Goal: Information Seeking & Learning: Learn about a topic

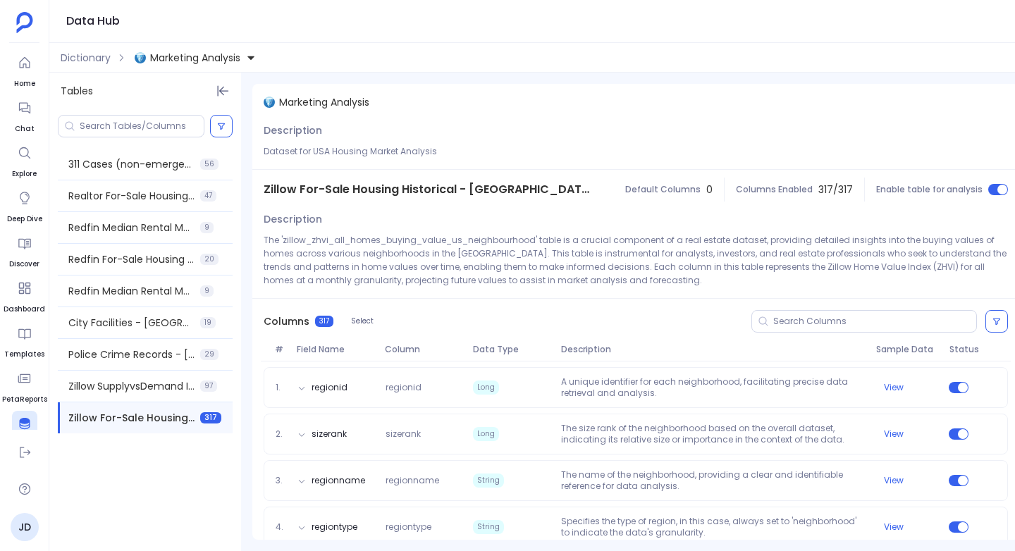
click at [594, 20] on div "Data Hub" at bounding box center [532, 21] width 966 height 43
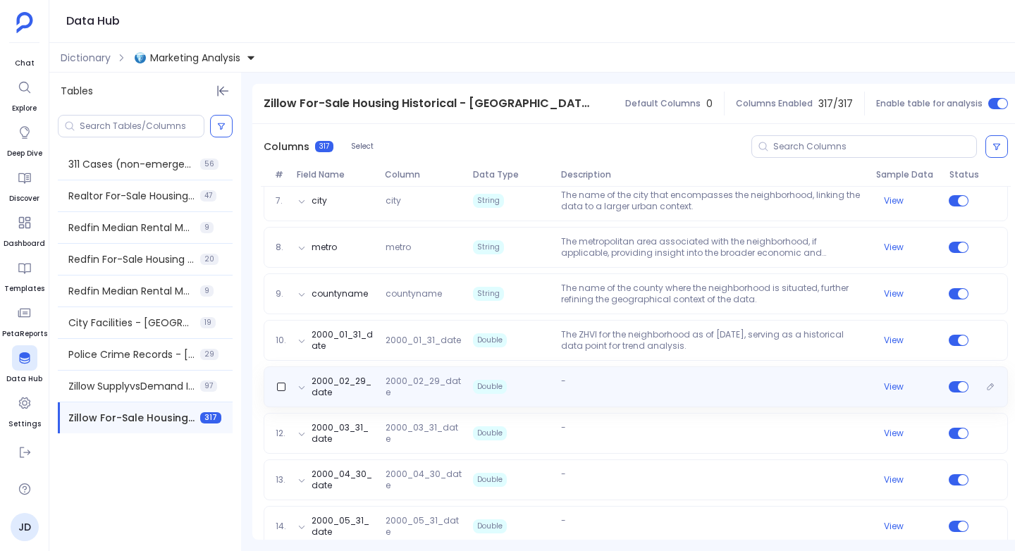
scroll to position [463, 0]
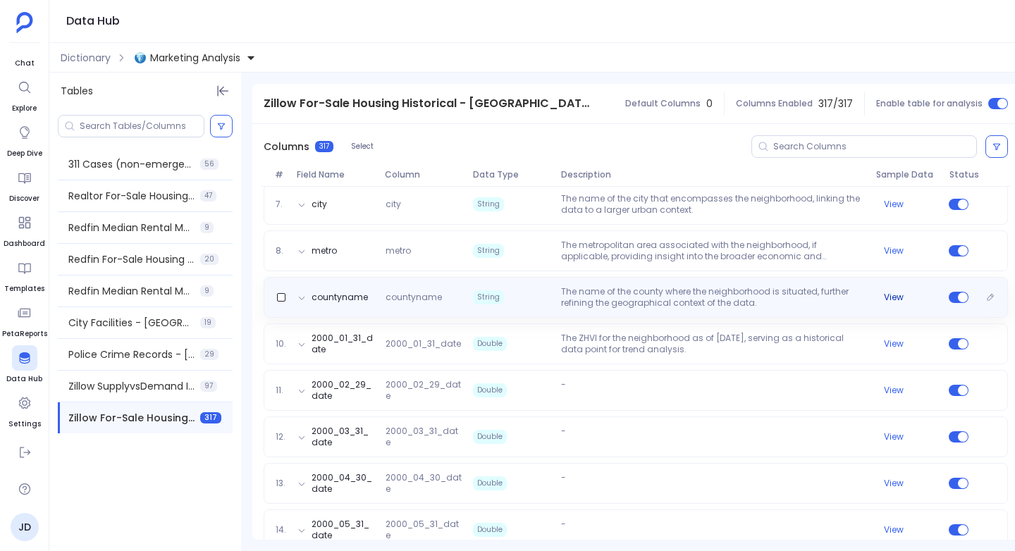
click at [886, 295] on button "View" at bounding box center [894, 297] width 20 height 11
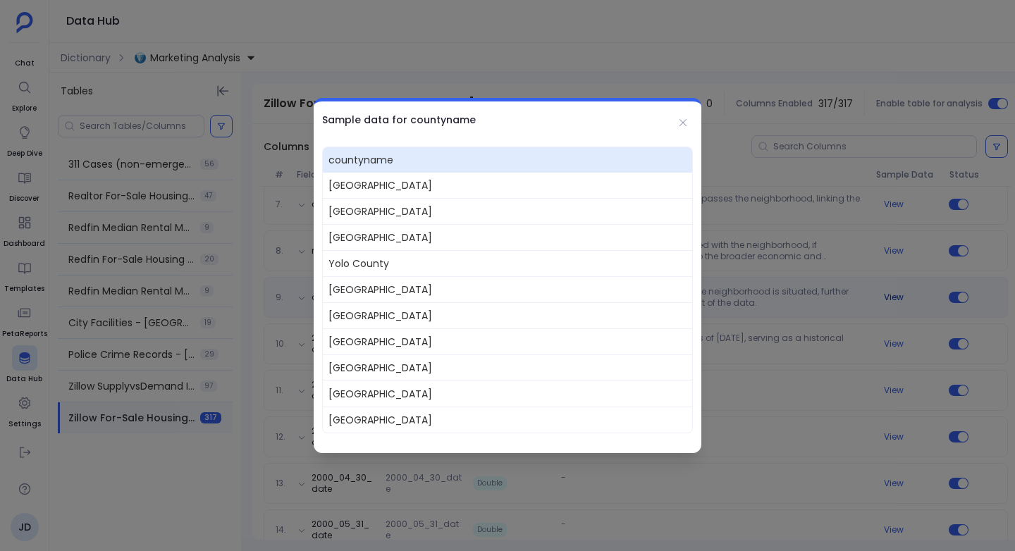
click at [886, 295] on div at bounding box center [507, 275] width 1015 height 551
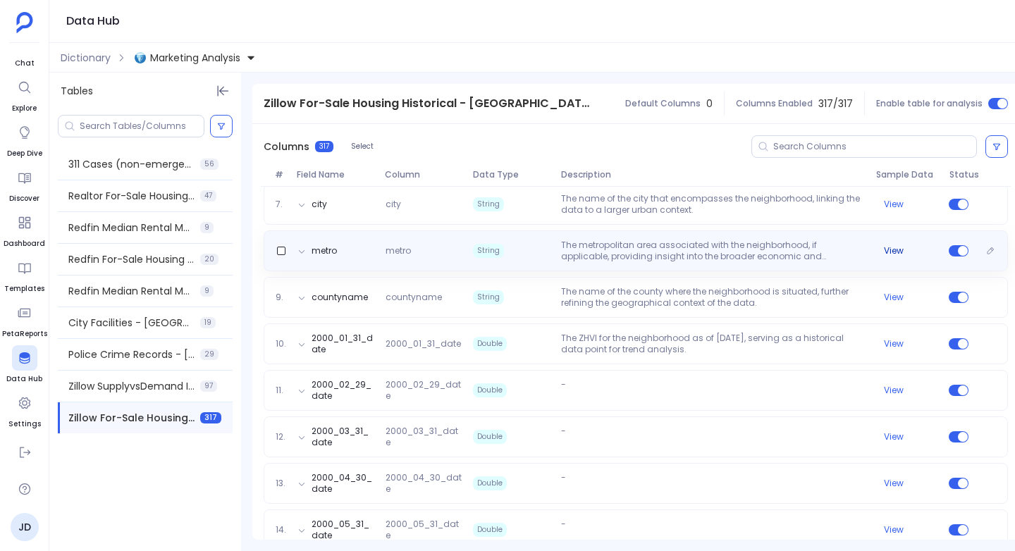
click at [889, 251] on button "View" at bounding box center [894, 250] width 20 height 11
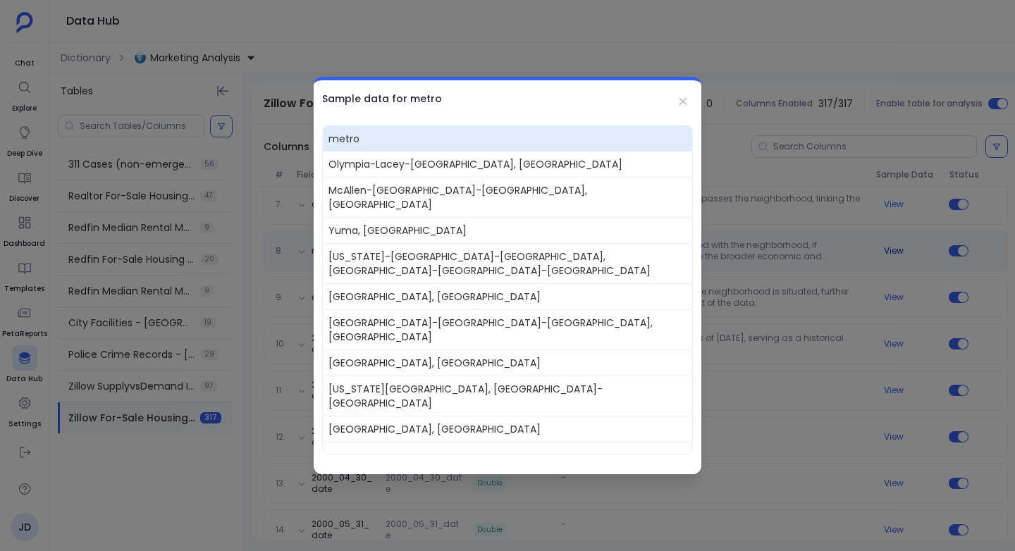
click at [889, 251] on div at bounding box center [507, 275] width 1015 height 551
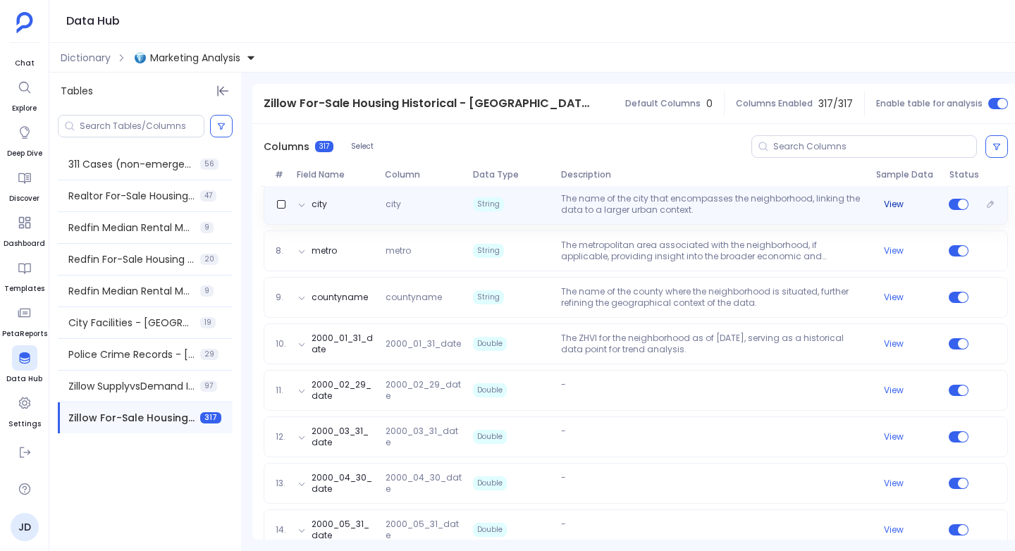
click at [888, 206] on button "View" at bounding box center [894, 204] width 20 height 11
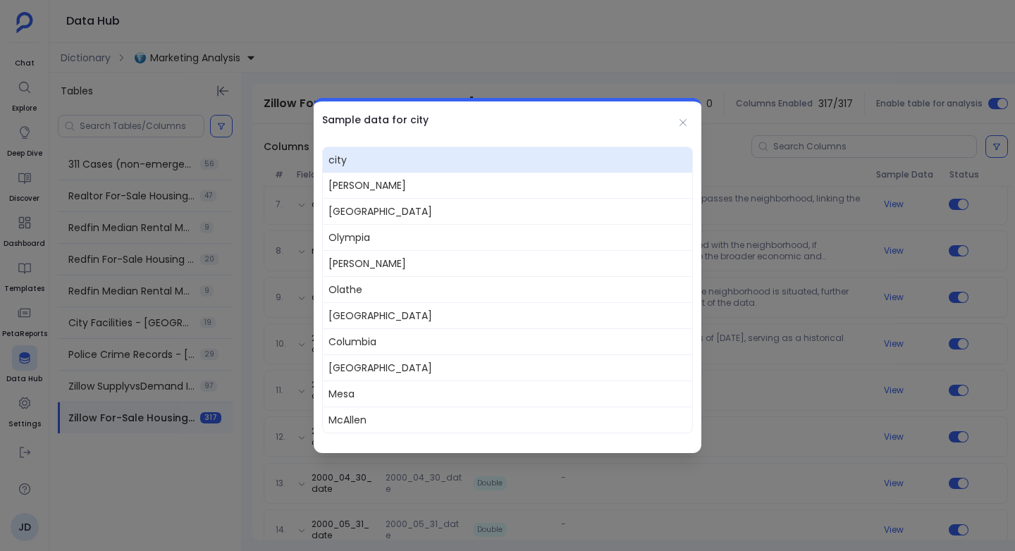
click at [887, 207] on div at bounding box center [507, 275] width 1015 height 551
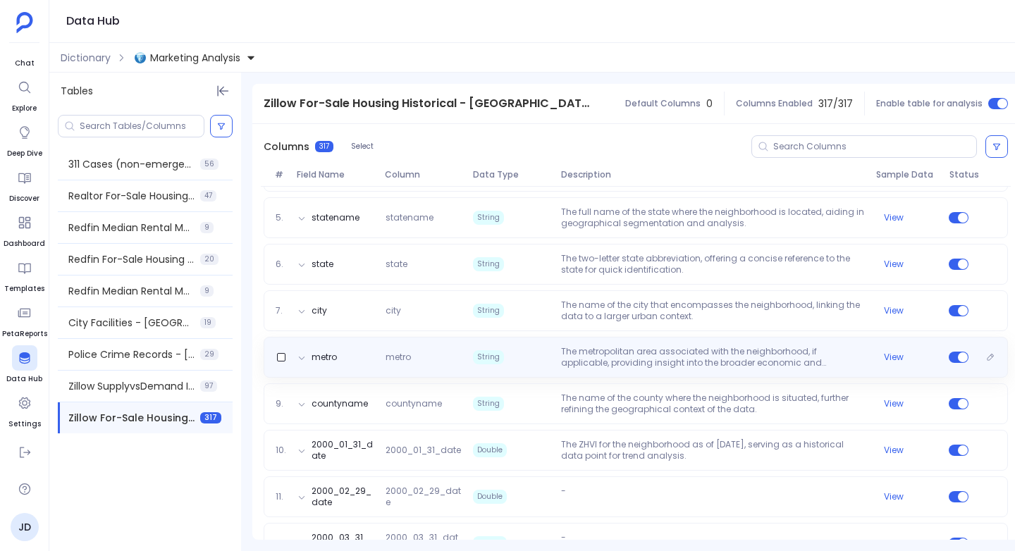
scroll to position [354, 0]
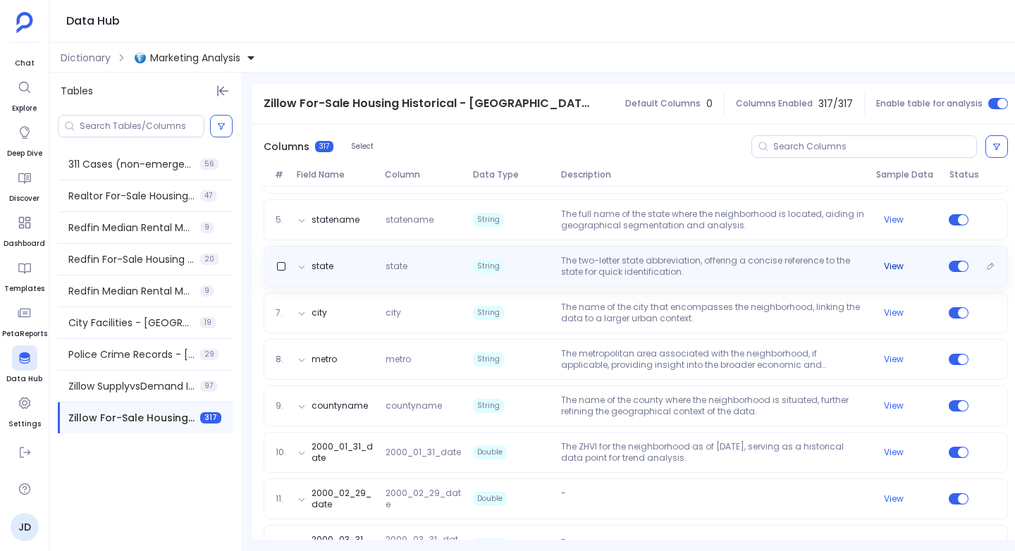
click at [892, 268] on button "View" at bounding box center [894, 266] width 20 height 11
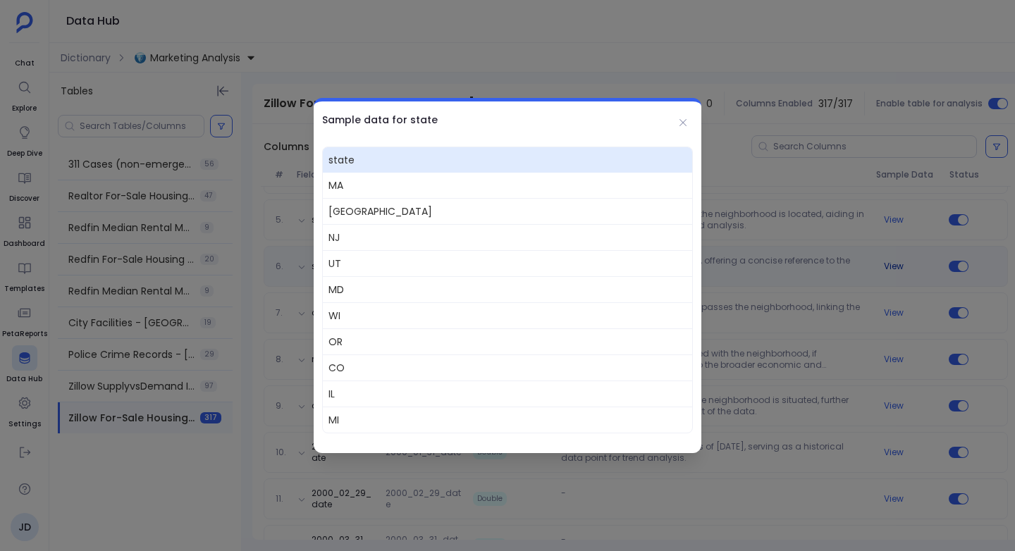
click at [892, 268] on div at bounding box center [507, 275] width 1015 height 551
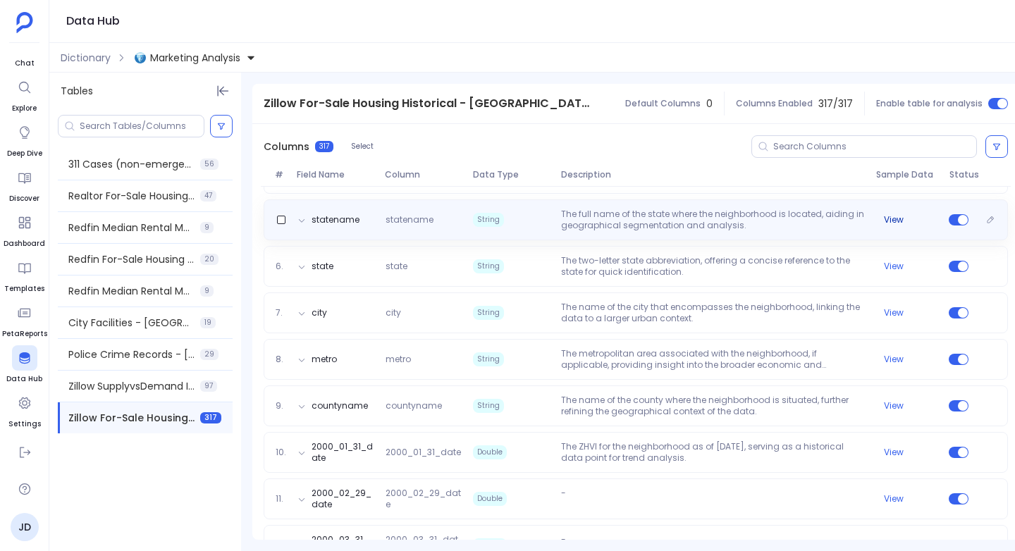
click at [892, 221] on button "View" at bounding box center [894, 219] width 20 height 11
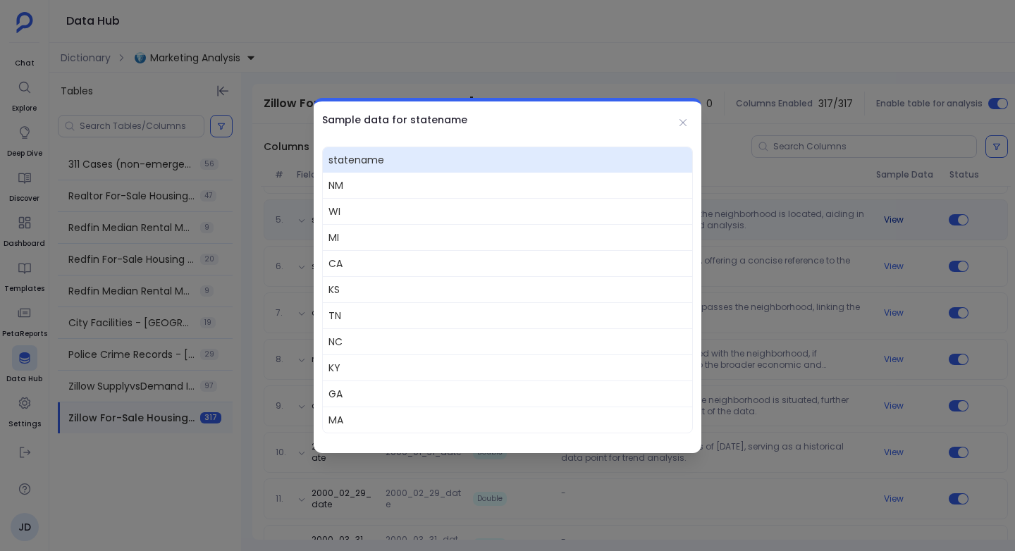
click at [892, 221] on div at bounding box center [507, 275] width 1015 height 551
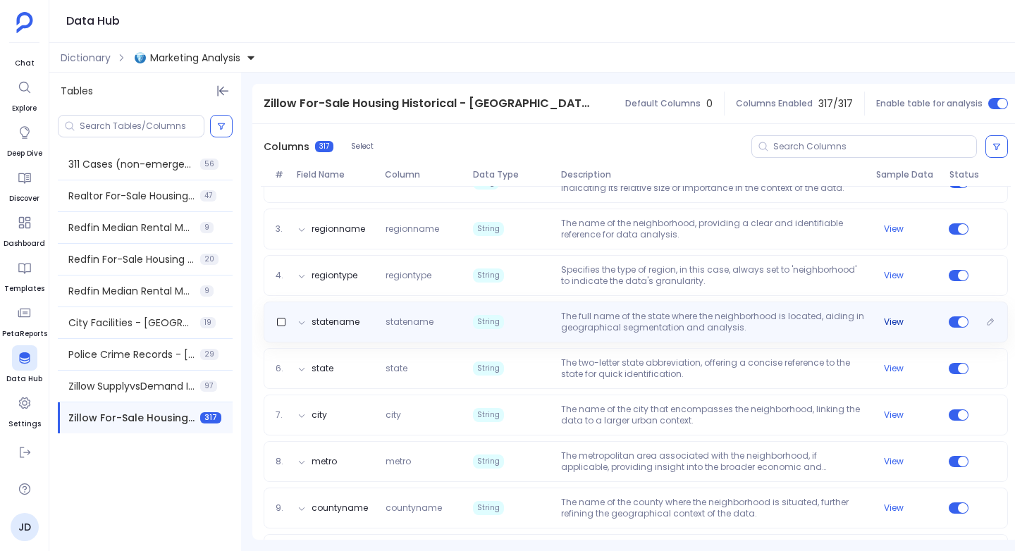
scroll to position [250, 0]
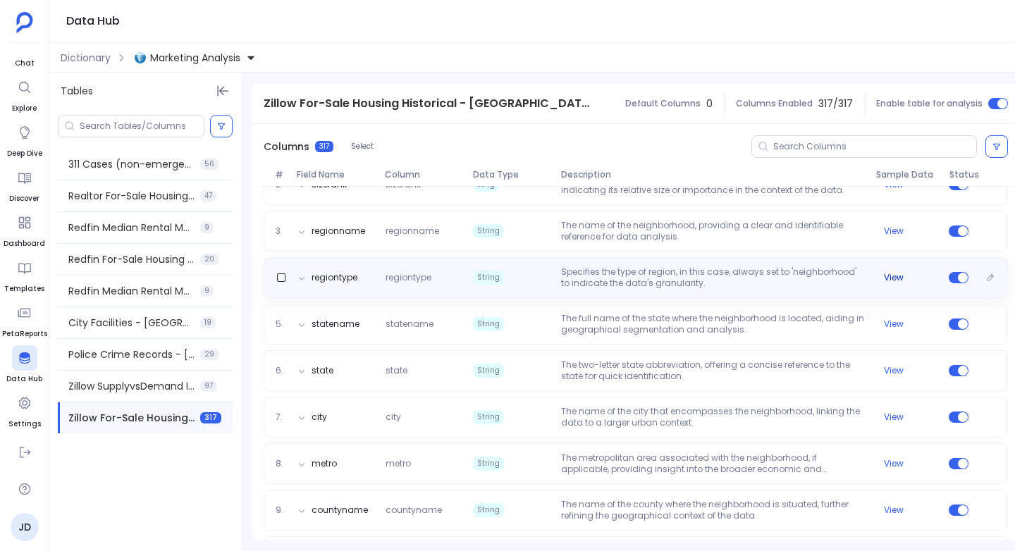
click at [891, 276] on button "View" at bounding box center [894, 277] width 20 height 11
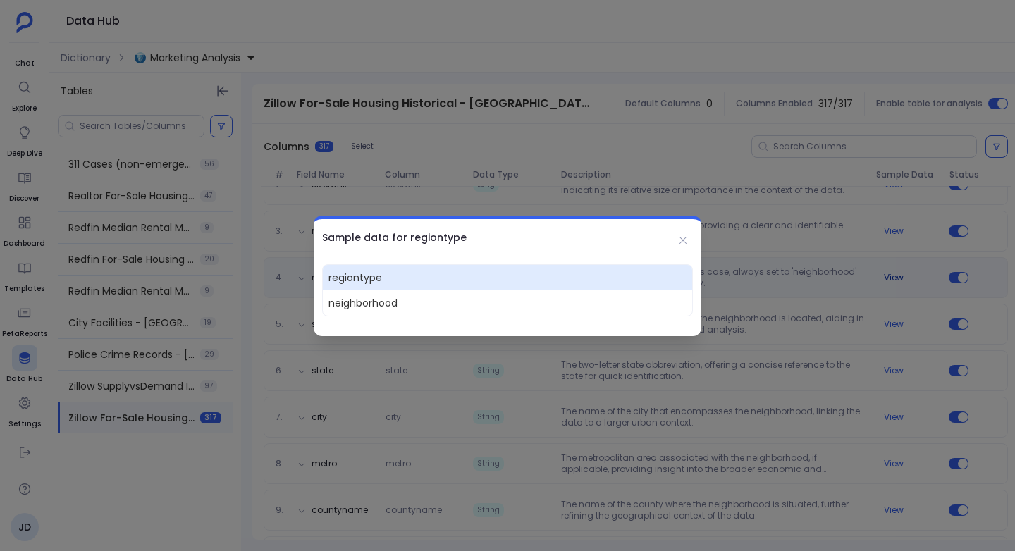
click at [891, 276] on div at bounding box center [507, 275] width 1015 height 551
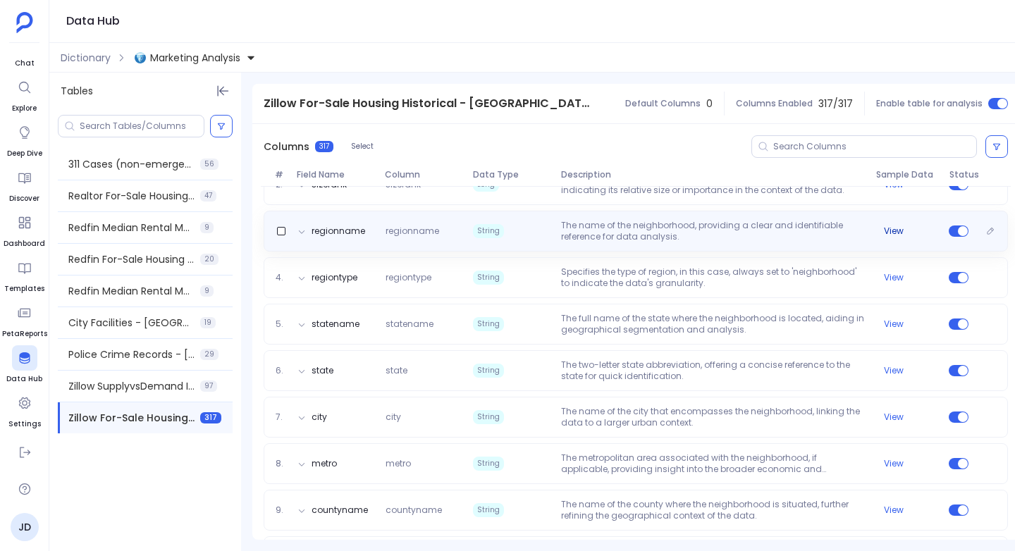
click at [887, 228] on button "View" at bounding box center [894, 231] width 20 height 11
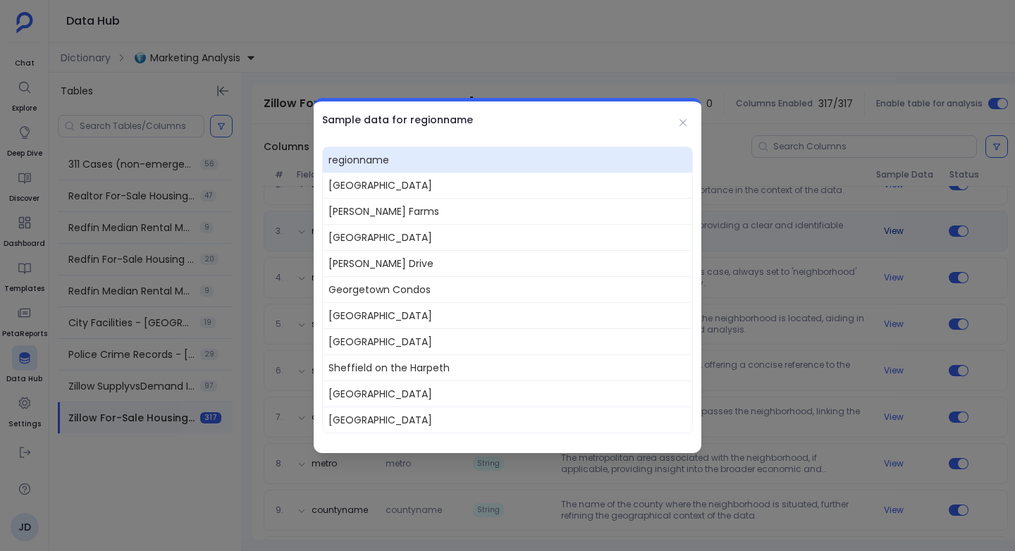
click at [887, 228] on div at bounding box center [507, 275] width 1015 height 551
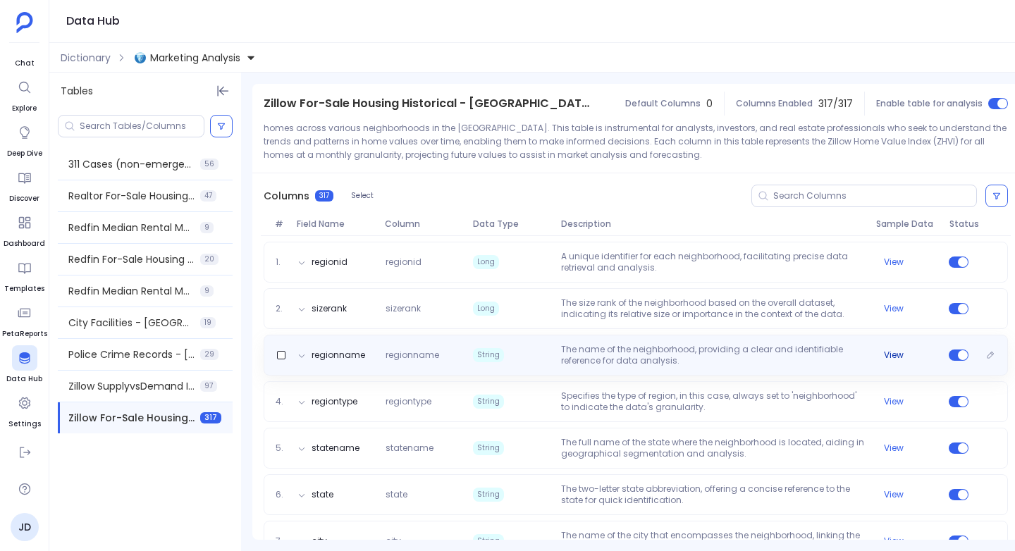
scroll to position [123, 0]
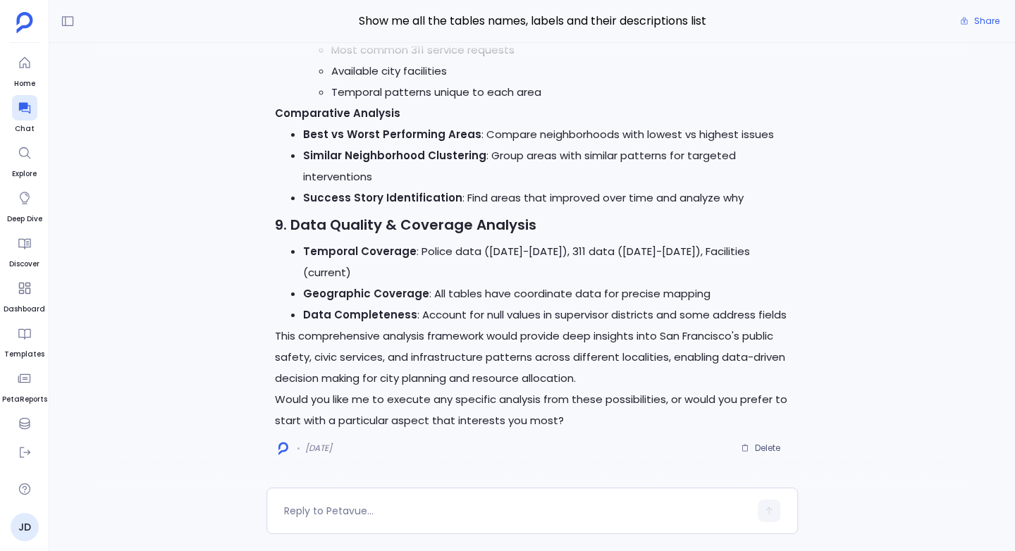
scroll to position [1135, 0]
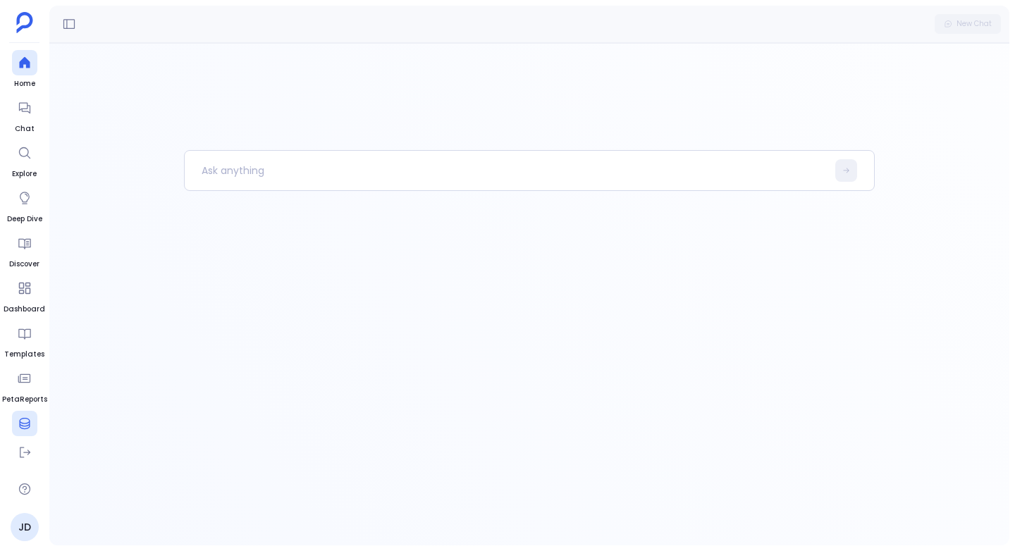
click at [19, 414] on div at bounding box center [24, 423] width 25 height 25
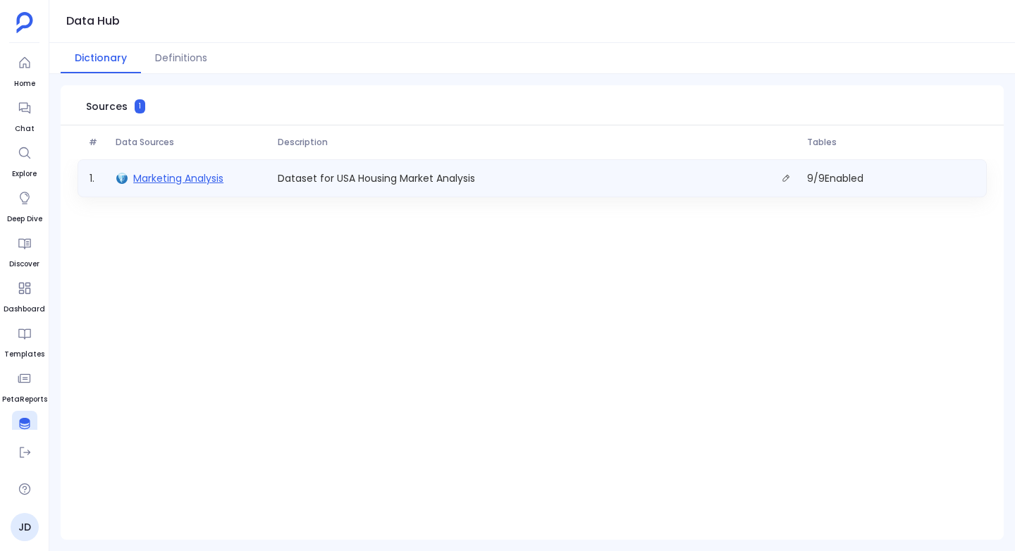
click at [189, 181] on span "Marketing Analysis" at bounding box center [178, 178] width 90 height 14
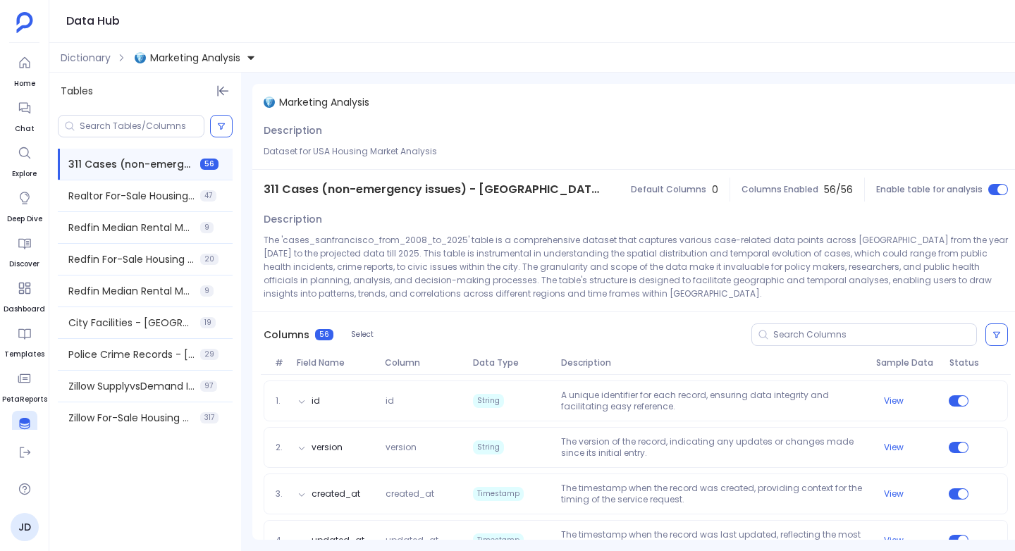
click at [301, 189] on span "311 Cases (non-emergency issues) - [GEOGRAPHIC_DATA]" at bounding box center [432, 189] width 336 height 17
copy span "311 Cases (non-emergency issues) - [GEOGRAPHIC_DATA]"
click at [99, 328] on span "City Facilities - [GEOGRAPHIC_DATA]" at bounding box center [131, 323] width 126 height 14
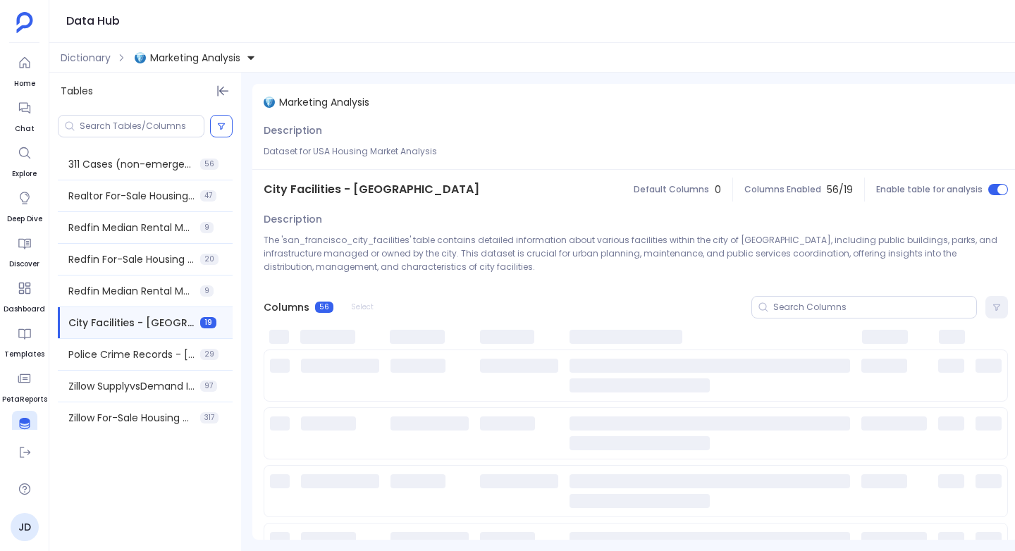
click at [388, 190] on span "City Facilities - [GEOGRAPHIC_DATA]" at bounding box center [372, 189] width 216 height 17
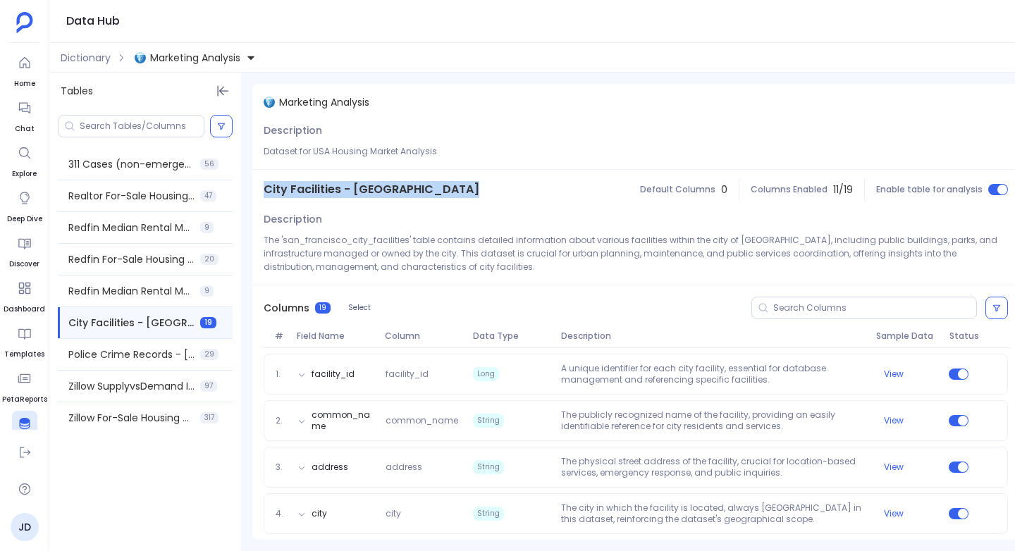
copy span "City Facilities - [GEOGRAPHIC_DATA]"
click at [113, 360] on span "Police Crime Records - [GEOGRAPHIC_DATA]" at bounding box center [131, 355] width 126 height 14
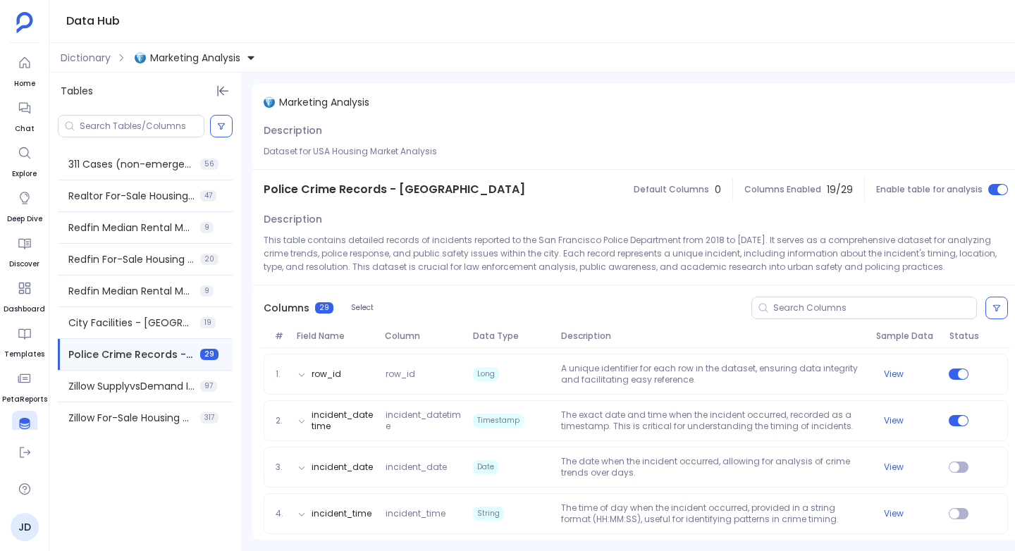
click at [434, 189] on span "Police Crime Records - [GEOGRAPHIC_DATA]" at bounding box center [395, 189] width 262 height 17
copy span "Police Crime Records - [GEOGRAPHIC_DATA]"
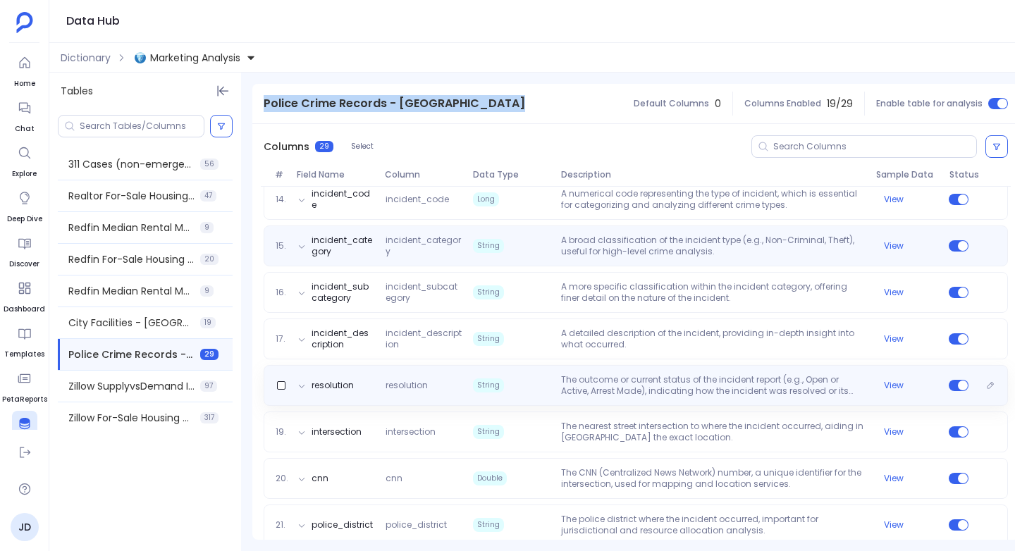
scroll to position [783, 0]
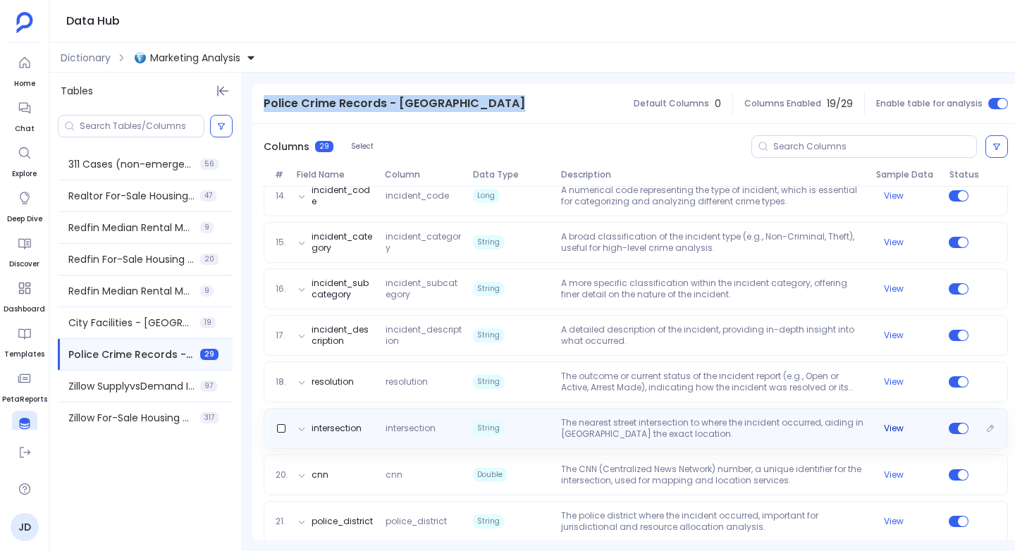
click at [896, 431] on button "View" at bounding box center [894, 428] width 20 height 11
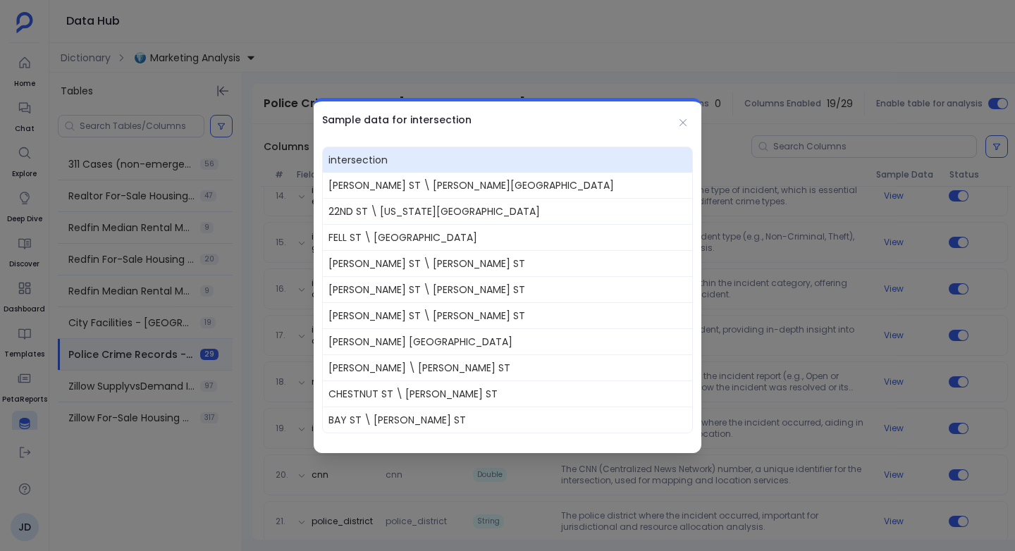
click at [883, 434] on div at bounding box center [507, 275] width 1015 height 551
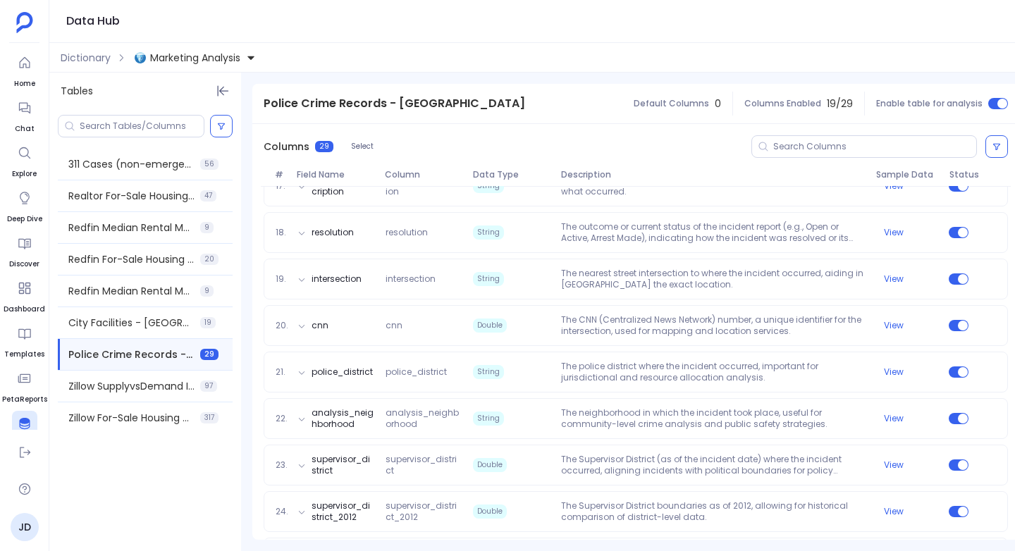
scroll to position [936, 0]
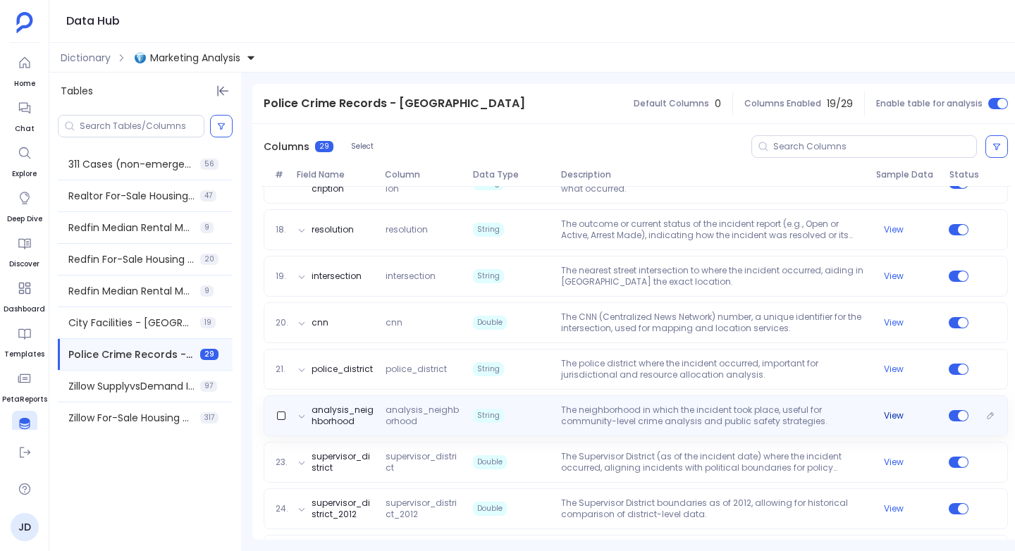
click at [892, 415] on button "View" at bounding box center [894, 415] width 20 height 11
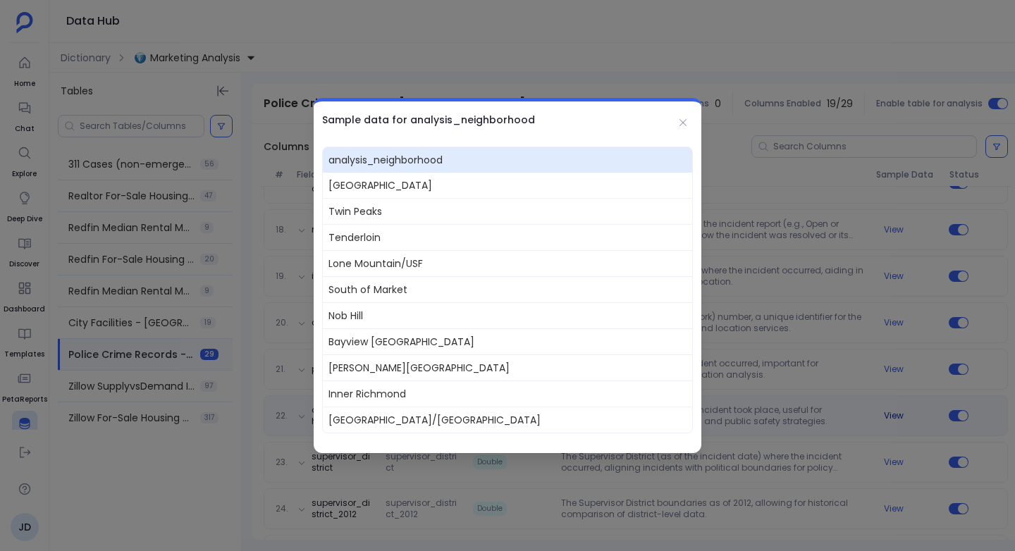
click at [891, 415] on div at bounding box center [507, 275] width 1015 height 551
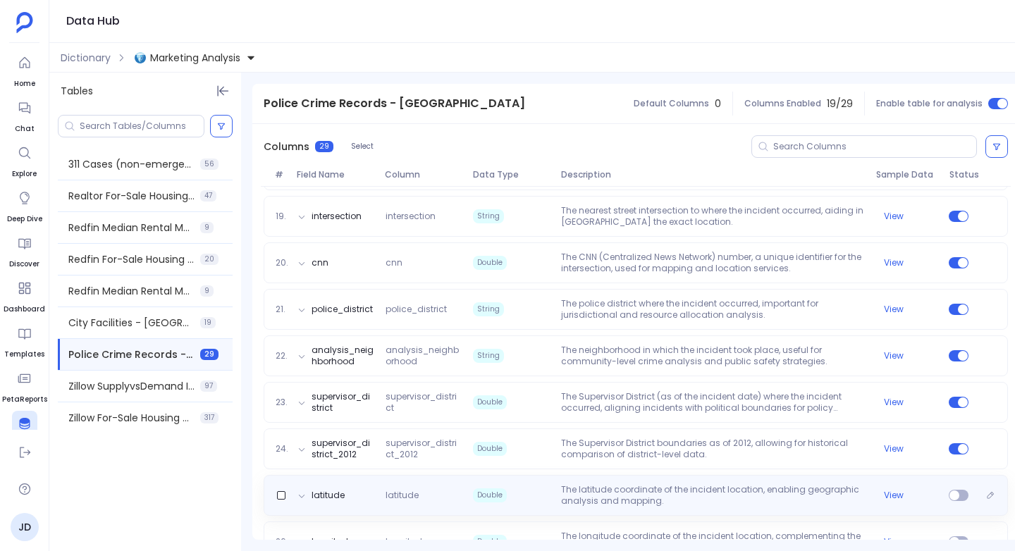
scroll to position [995, 0]
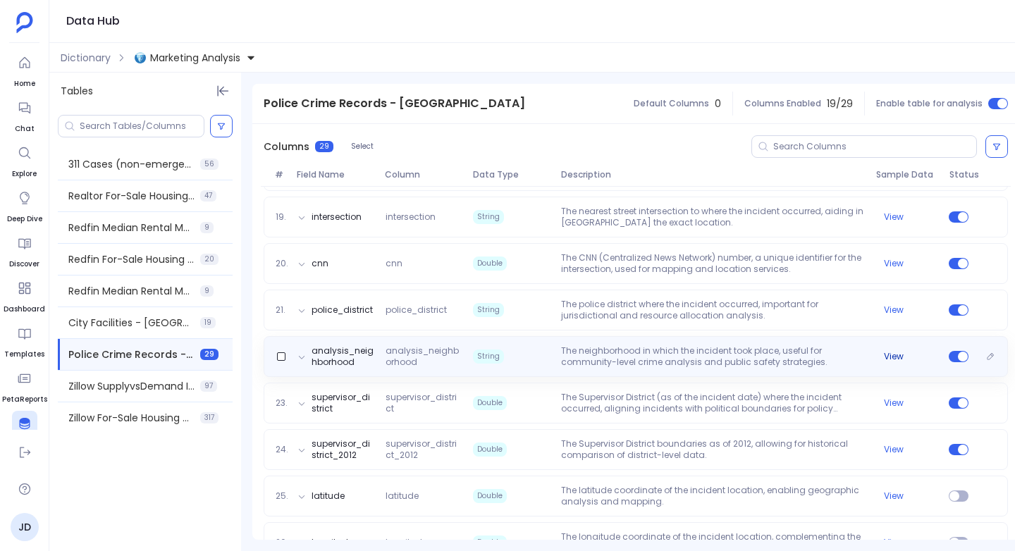
click at [896, 355] on button "View" at bounding box center [894, 356] width 20 height 11
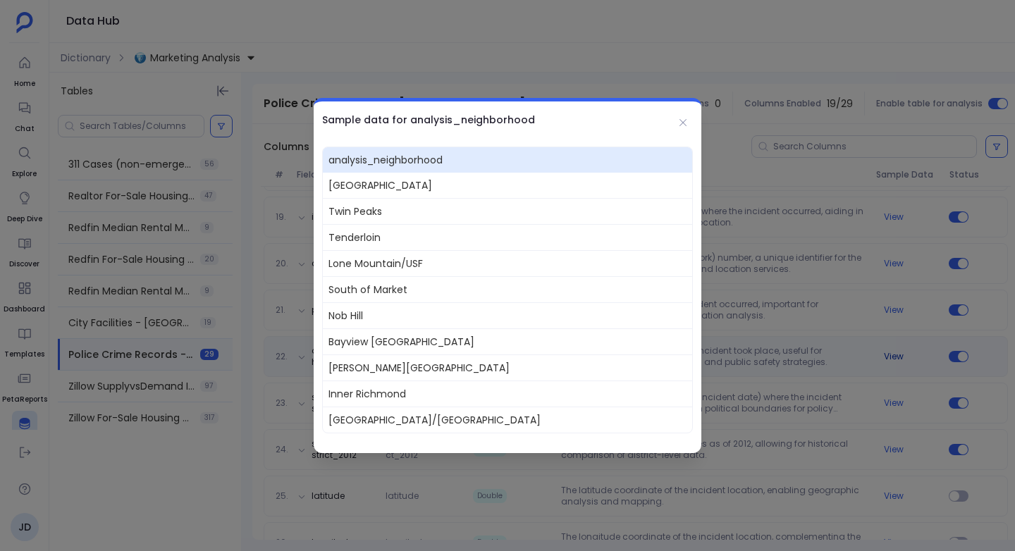
click at [896, 355] on div at bounding box center [507, 275] width 1015 height 551
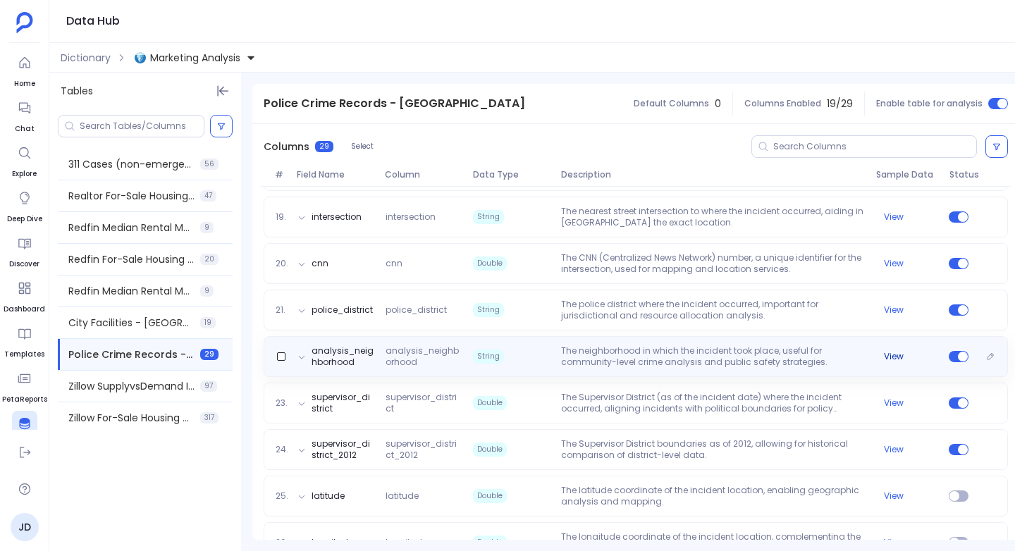
click at [896, 355] on button "View" at bounding box center [894, 356] width 20 height 11
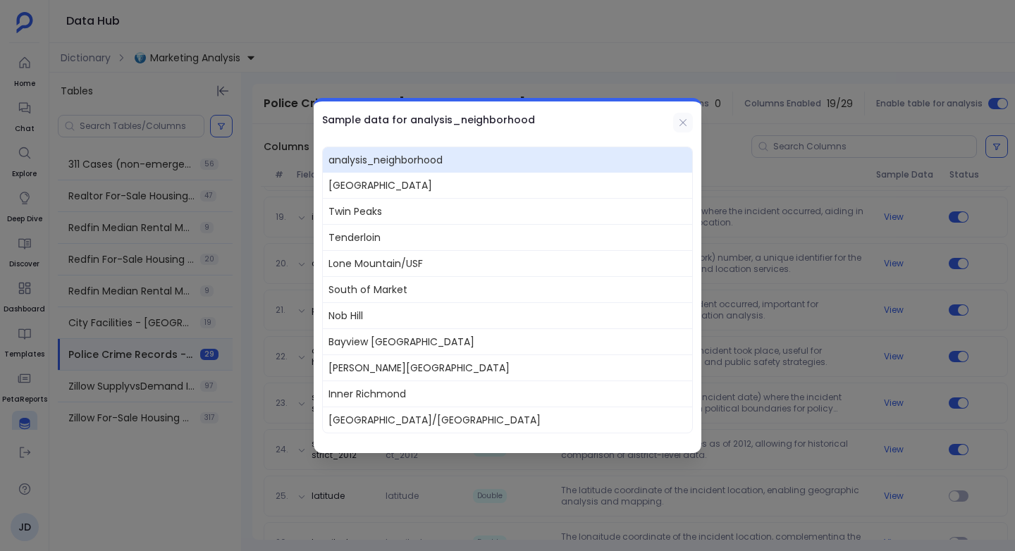
click at [687, 115] on button at bounding box center [683, 123] width 20 height 20
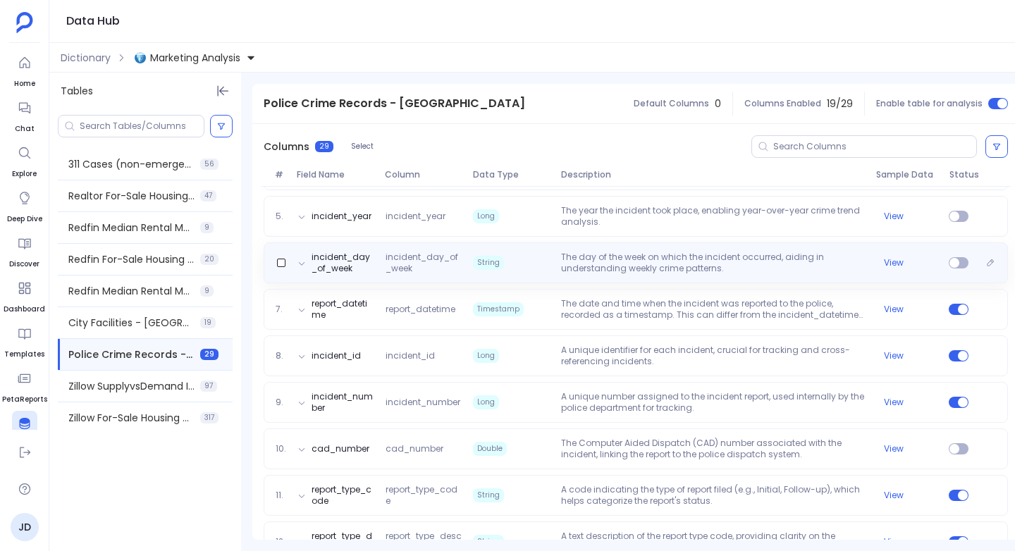
scroll to position [346, 0]
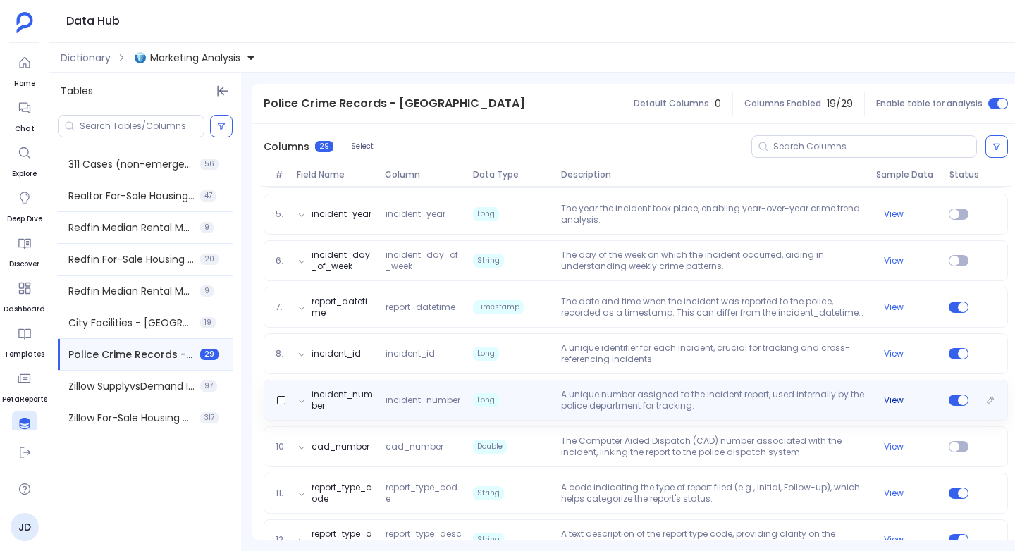
click at [896, 398] on button "View" at bounding box center [894, 400] width 20 height 11
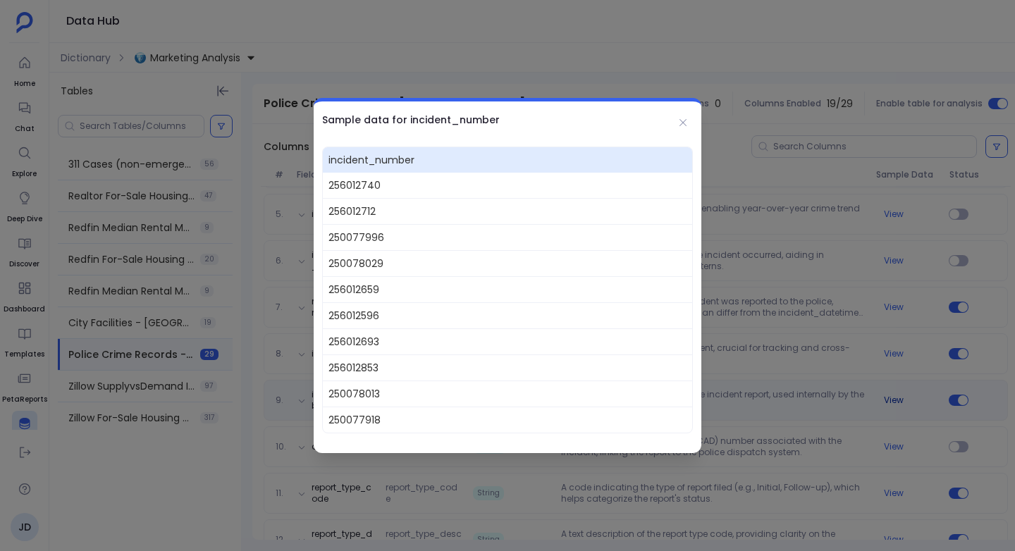
click at [896, 398] on div at bounding box center [507, 275] width 1015 height 551
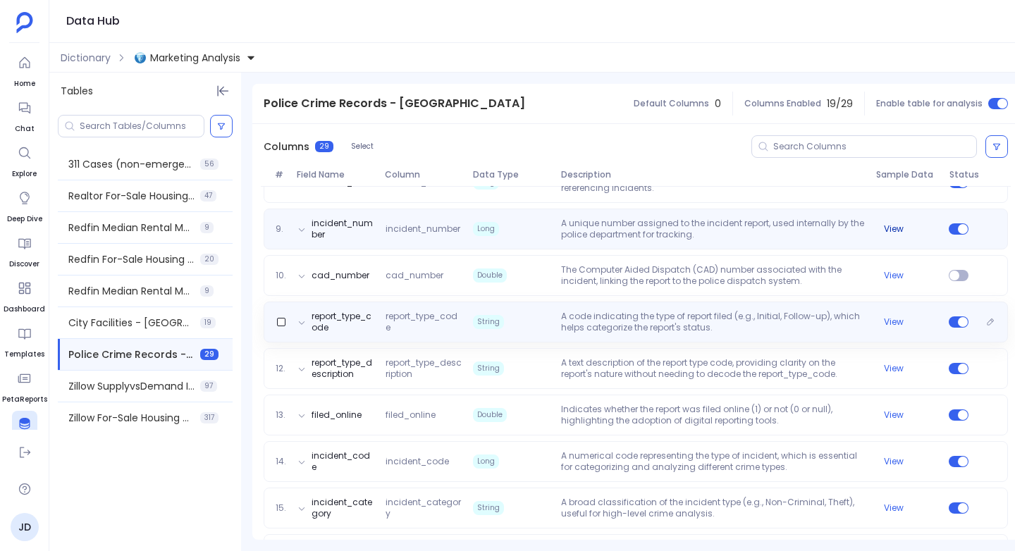
scroll to position [522, 0]
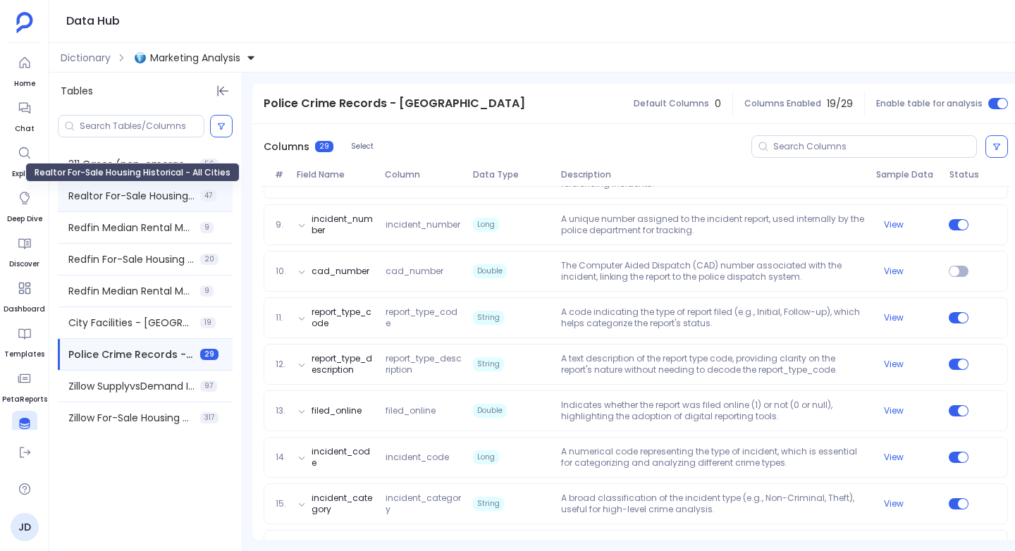
click at [97, 195] on span "Realtor For-Sale Housing Historical - All Cities" at bounding box center [131, 196] width 126 height 14
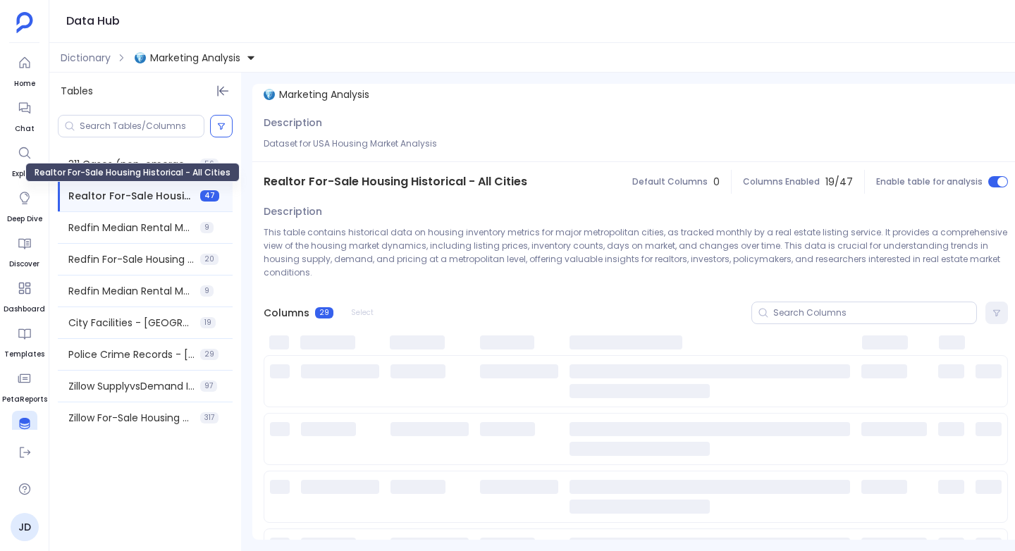
scroll to position [0, 0]
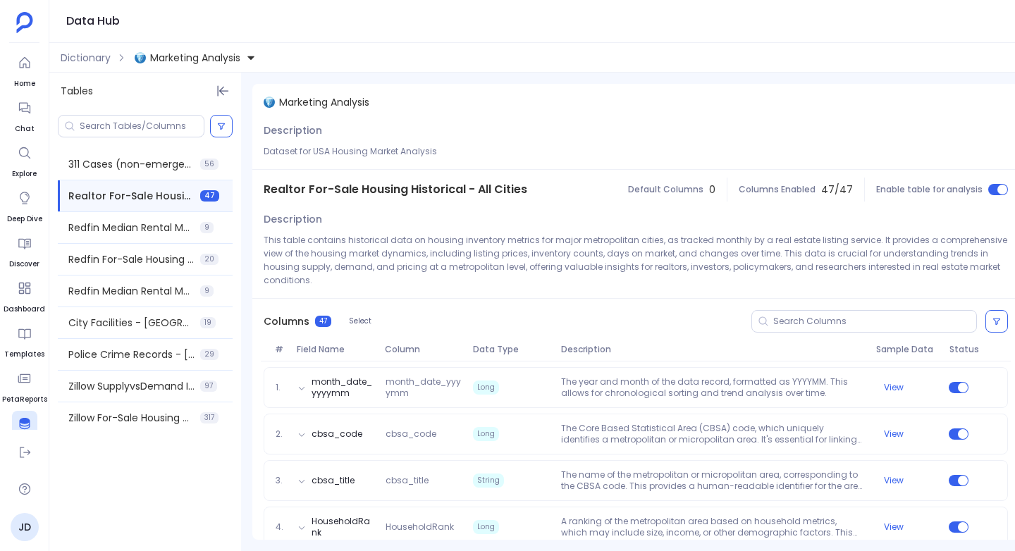
click at [441, 187] on span "Realtor For-Sale Housing Historical - All Cities" at bounding box center [396, 189] width 264 height 17
copy span "Realtor For-Sale Housing Historical - All Cities"
click at [474, 186] on span "Realtor For-Sale Housing Historical - All Cities" at bounding box center [396, 189] width 264 height 17
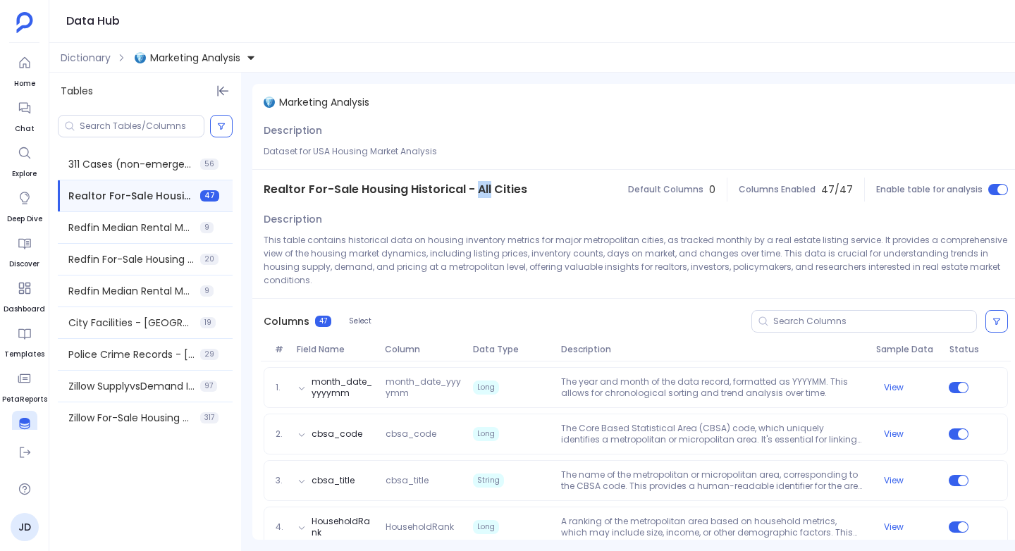
click at [474, 187] on span "Realtor For-Sale Housing Historical - All Cities" at bounding box center [396, 189] width 264 height 17
click at [475, 197] on span "Realtor For-Sale Housing Historical - All Cities" at bounding box center [396, 189] width 264 height 17
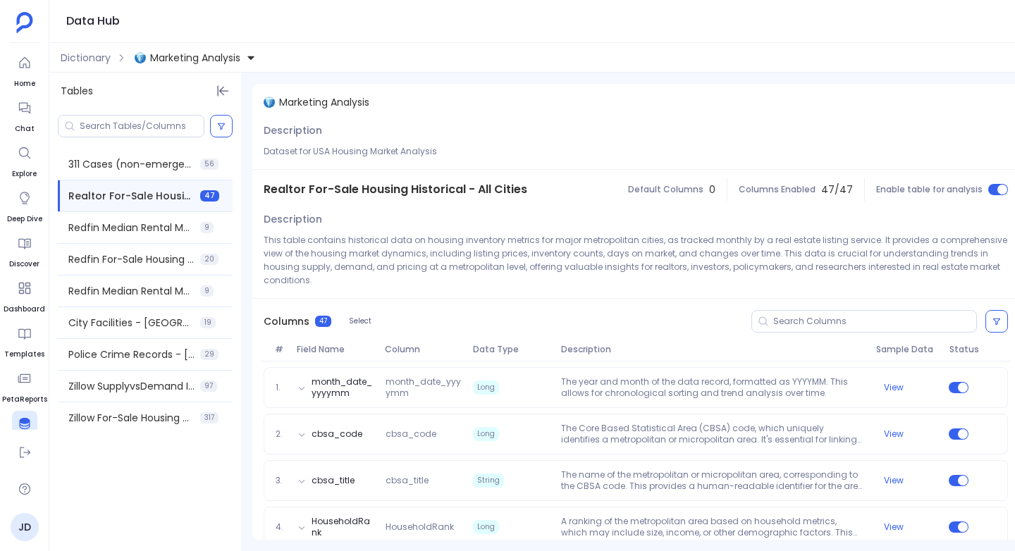
click at [484, 193] on span "Realtor For-Sale Housing Historical - All Cities" at bounding box center [396, 189] width 264 height 17
copy span "Realtor For-Sale Housing Historical - All Cities"
click at [104, 219] on div "Redfin Median Rental Market - USA 9" at bounding box center [145, 227] width 175 height 31
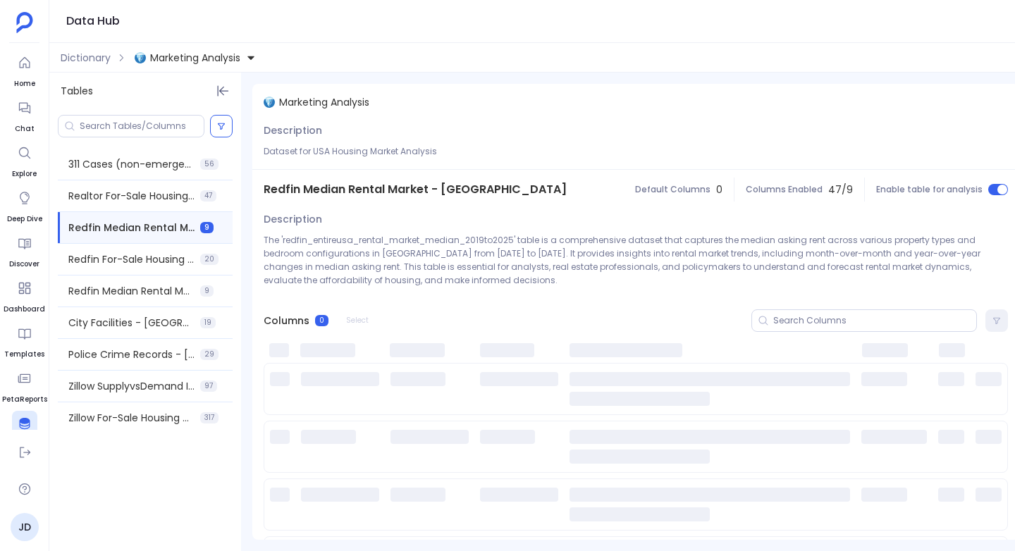
click at [358, 186] on span "Redfin Median Rental Market - [GEOGRAPHIC_DATA]" at bounding box center [415, 189] width 303 height 17
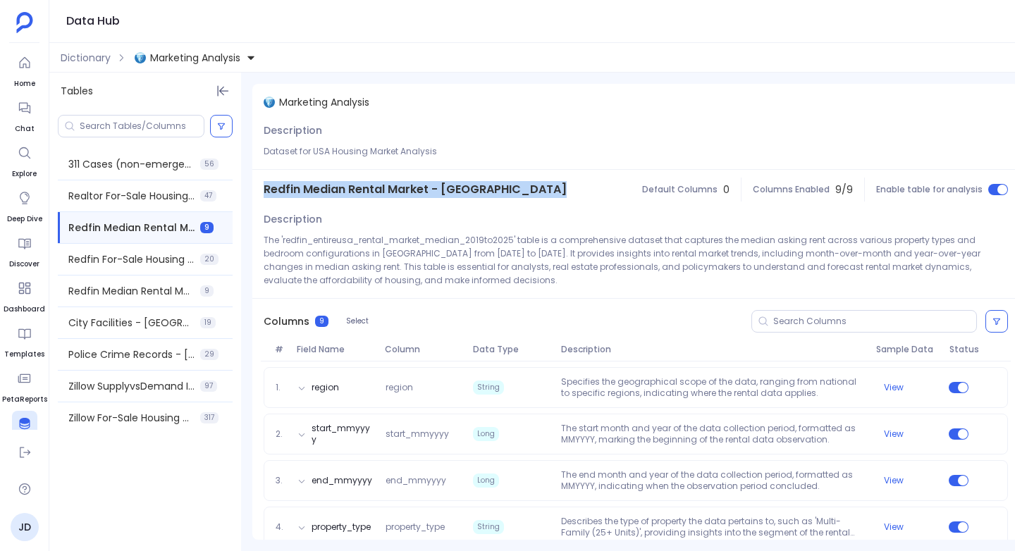
copy span "Redfin Median Rental Market - [GEOGRAPHIC_DATA]"
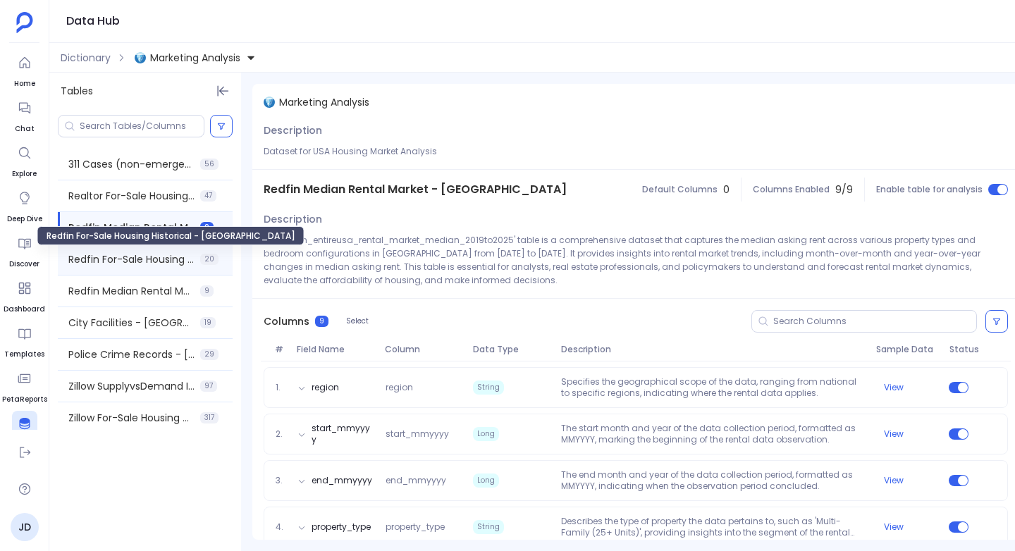
click at [140, 259] on span "Redfin For-Sale Housing Historical - [GEOGRAPHIC_DATA]" at bounding box center [131, 259] width 126 height 14
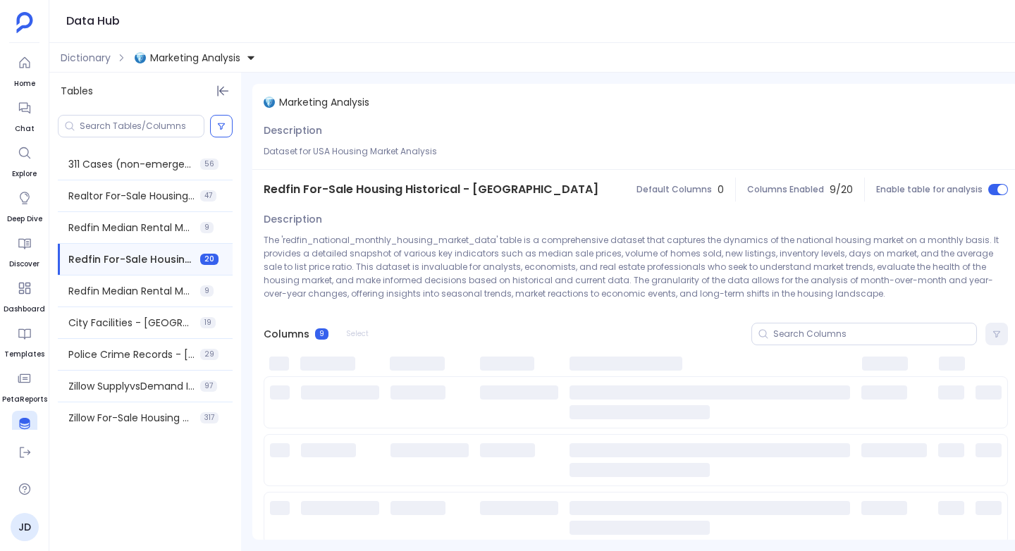
click at [433, 185] on span "Redfin For-Sale Housing Historical - [GEOGRAPHIC_DATA]" at bounding box center [431, 189] width 335 height 17
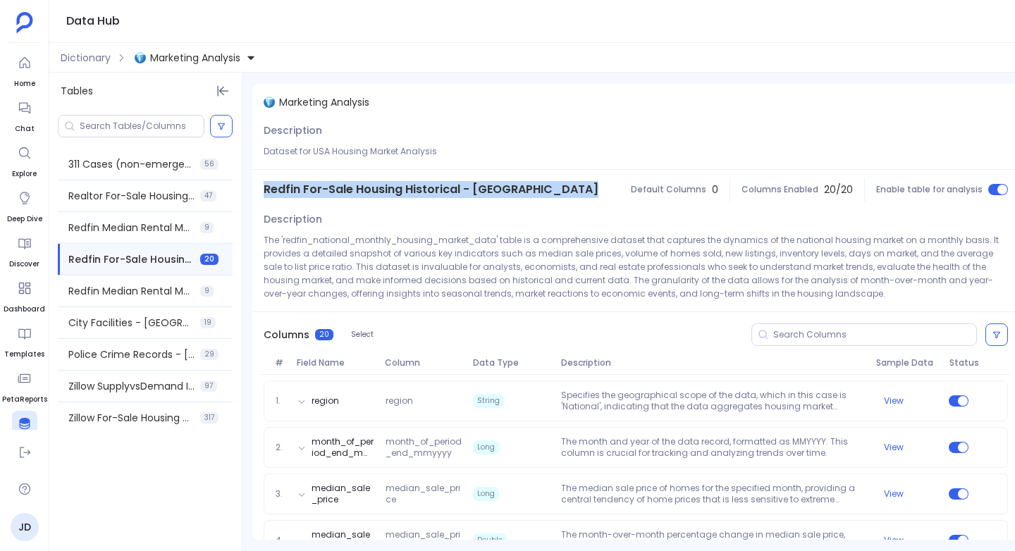
copy span "Redfin For-Sale Housing Historical - [GEOGRAPHIC_DATA]"
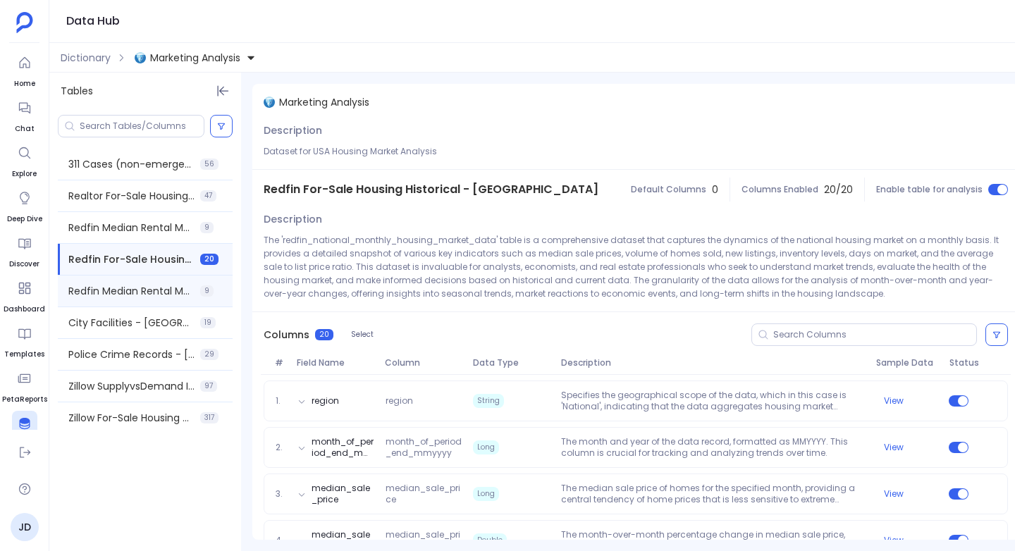
click at [110, 298] on div "Redfin Median Rental Market - San Francisco 9" at bounding box center [145, 291] width 175 height 31
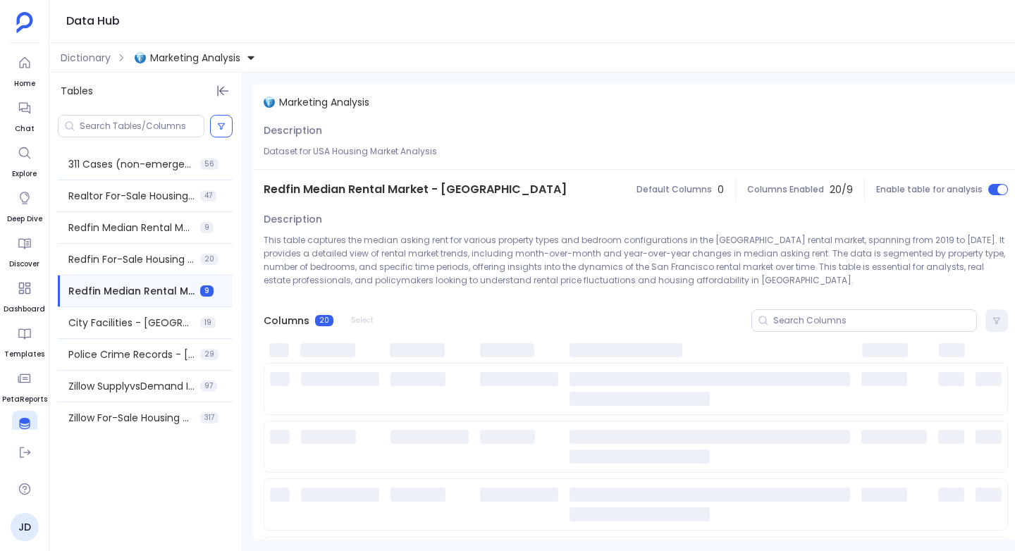
click at [374, 188] on span "Redfin Median Rental Market - [GEOGRAPHIC_DATA]" at bounding box center [415, 189] width 303 height 17
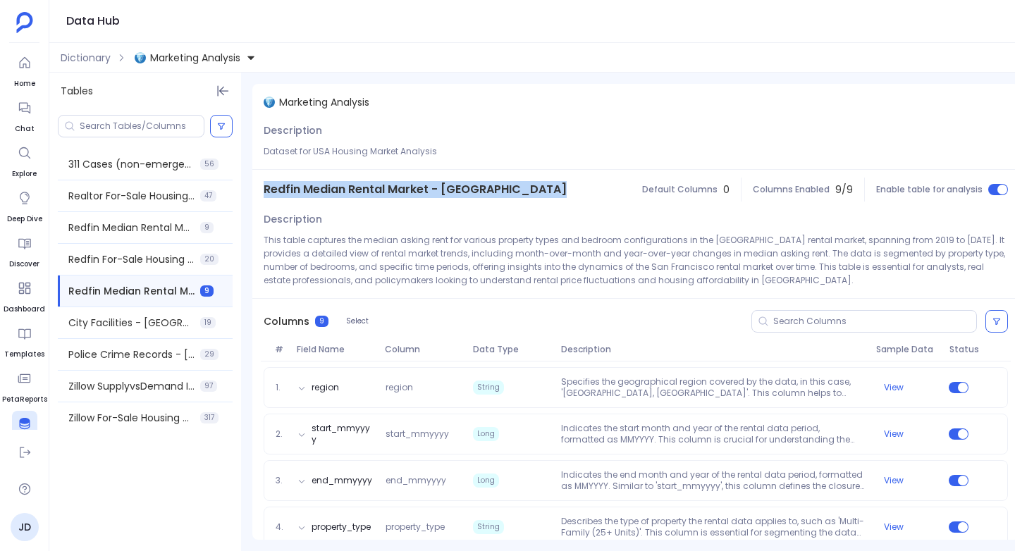
copy span "Redfin Median Rental Market - [GEOGRAPHIC_DATA]"
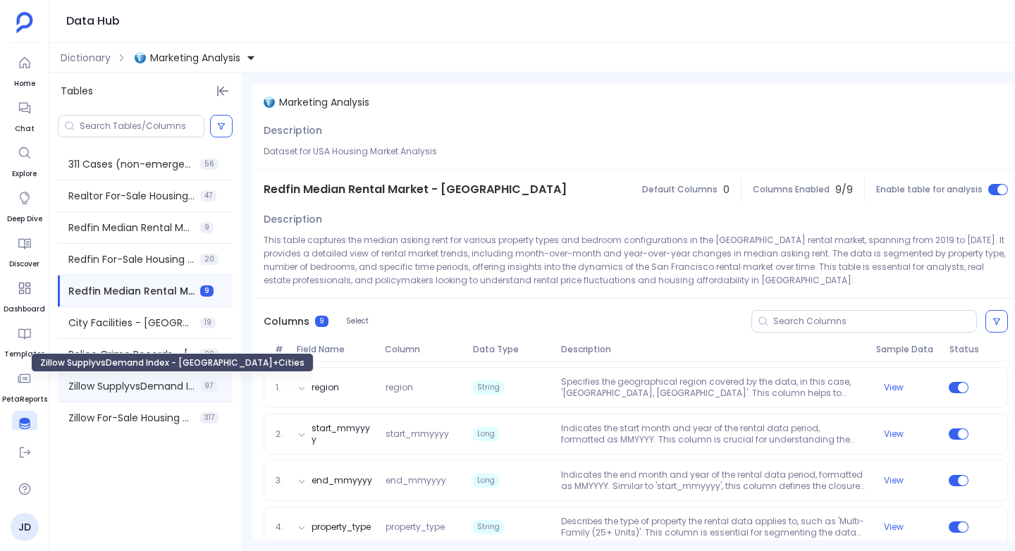
click at [95, 383] on span "Zillow SupplyvsDemand Index - [GEOGRAPHIC_DATA]+Cities" at bounding box center [131, 386] width 126 height 14
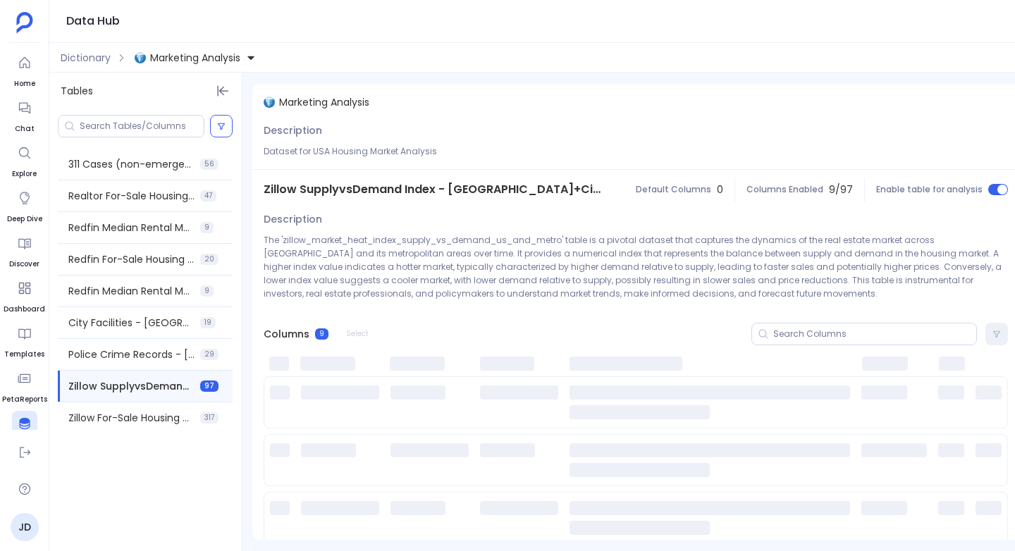
click at [419, 190] on span "Zillow SupplyvsDemand Index - [GEOGRAPHIC_DATA]+Cities" at bounding box center [434, 189] width 341 height 17
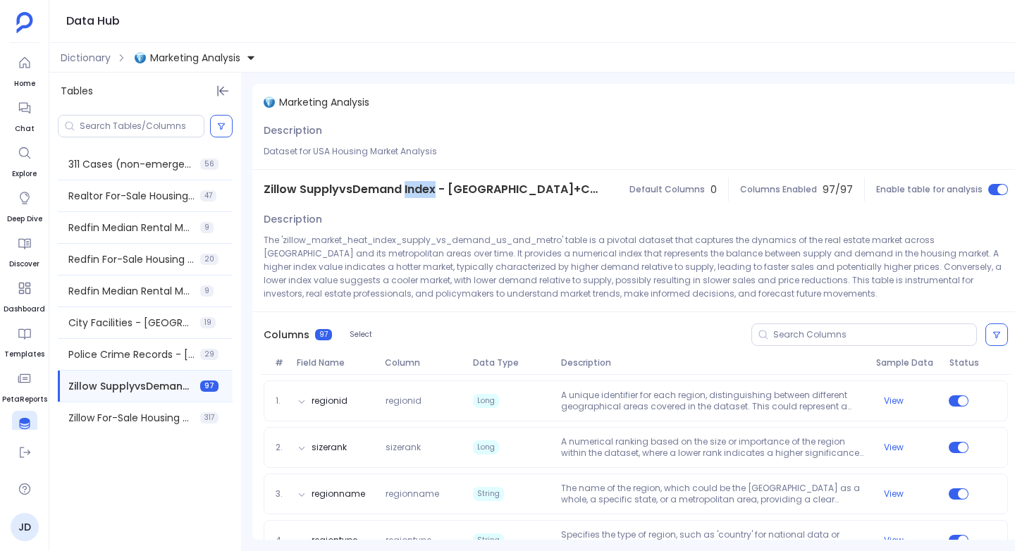
click at [419, 190] on span "Zillow SupplyvsDemand Index - [GEOGRAPHIC_DATA]+Cities" at bounding box center [431, 189] width 335 height 17
copy span "Zillow SupplyvsDemand Index - [GEOGRAPHIC_DATA]+Cities"
click at [109, 425] on div "Zillow For-Sale Housing Historical - USA Localities 317" at bounding box center [145, 418] width 175 height 31
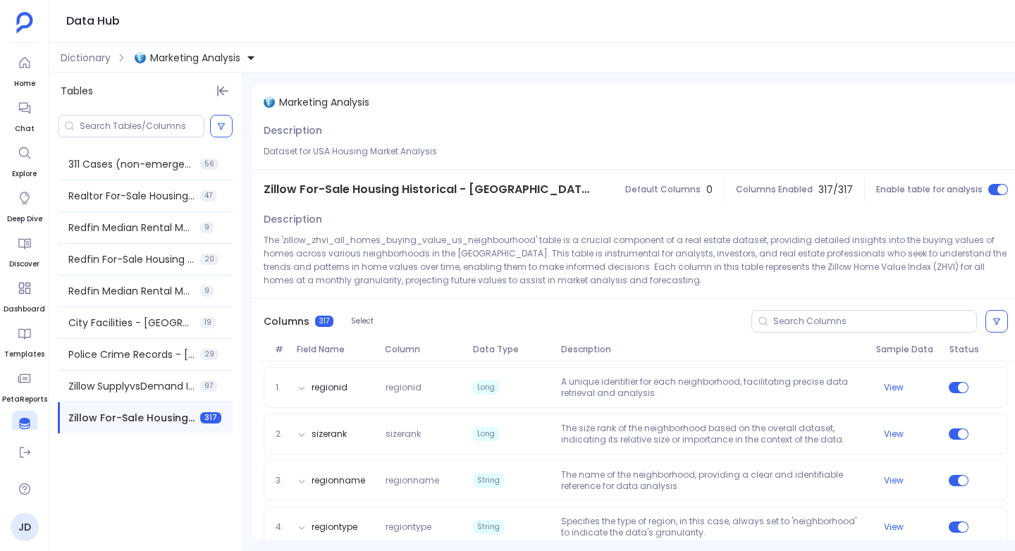
click at [422, 190] on span "Zillow For-Sale Housing Historical - [GEOGRAPHIC_DATA] Localities" at bounding box center [429, 189] width 331 height 17
copy span "Zillow For-Sale Housing Historical - [GEOGRAPHIC_DATA] Localities"
click at [610, 297] on div "Description The 'zillow_zhvi_all_homes_buying_value_us_neighbourhood' table is …" at bounding box center [635, 253] width 767 height 89
